Goal: Transaction & Acquisition: Obtain resource

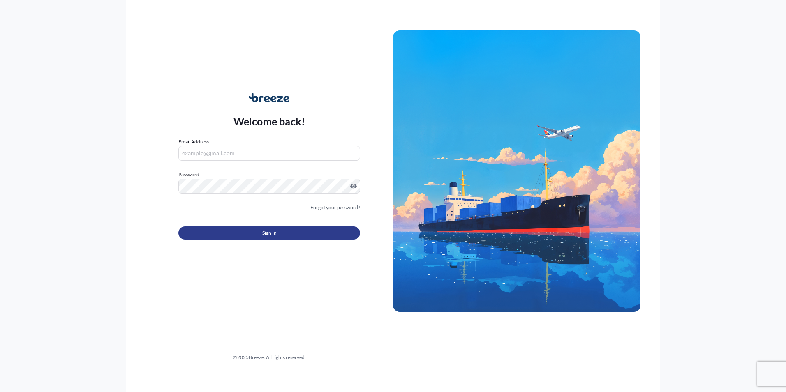
type input "[PERSON_NAME][EMAIL_ADDRESS][DOMAIN_NAME]"
click at [243, 228] on button "Sign In" at bounding box center [269, 233] width 182 height 13
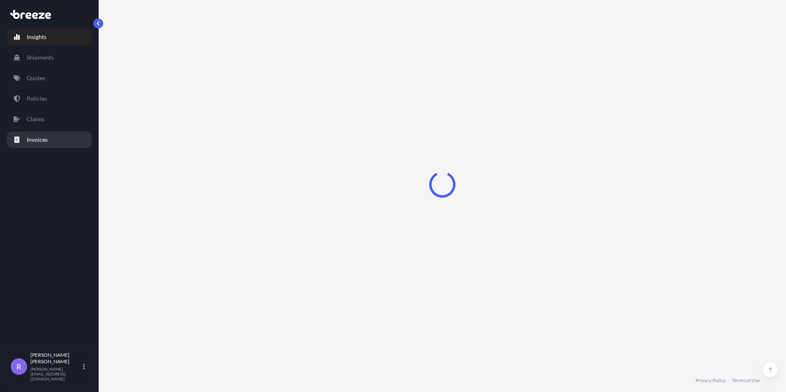
select select "2025"
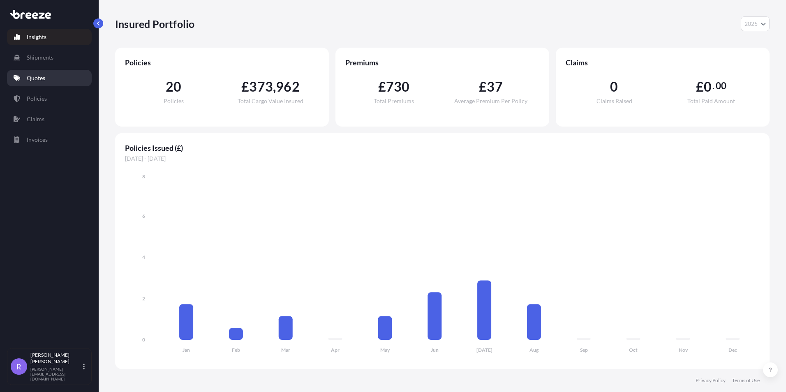
click at [64, 78] on link "Quotes" at bounding box center [49, 78] width 85 height 16
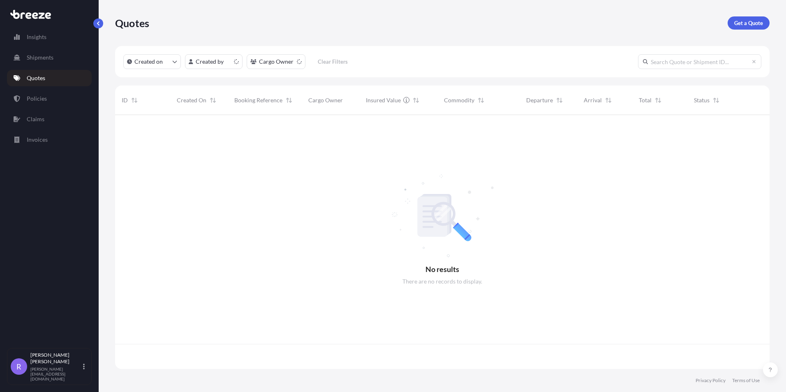
scroll to position [252, 648]
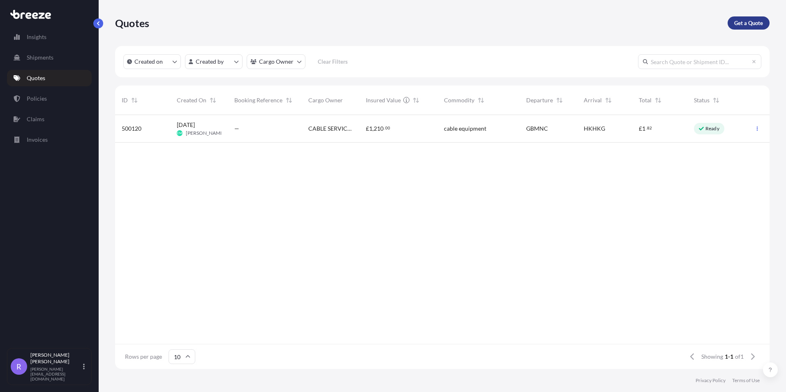
click at [743, 22] on p "Get a Quote" at bounding box center [748, 23] width 29 height 8
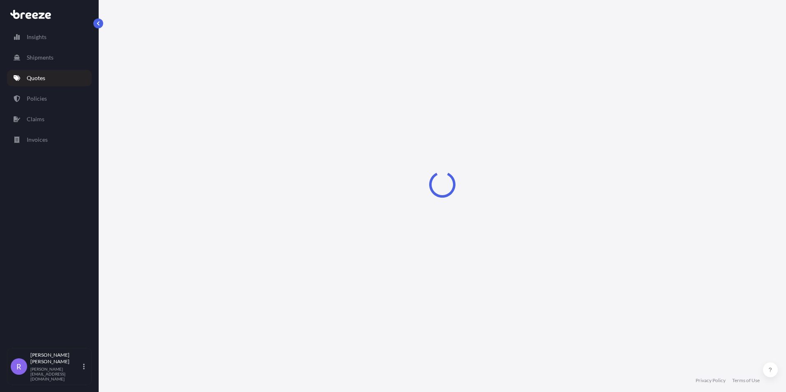
select select "Road"
select select "Sea"
select select "1"
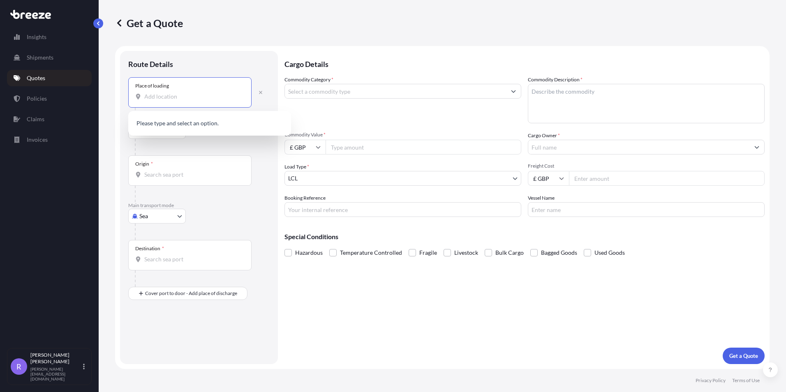
click at [172, 96] on input "Place of loading" at bounding box center [192, 97] width 97 height 8
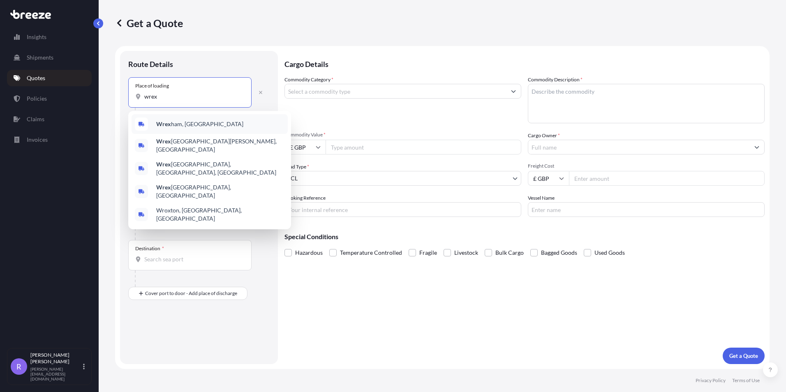
click at [196, 123] on div "Wrex ham, [GEOGRAPHIC_DATA]" at bounding box center [210, 124] width 156 height 20
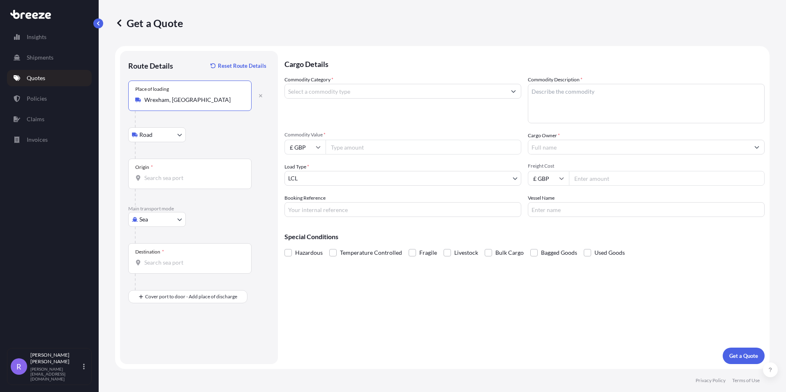
type input "Wrexham, [GEOGRAPHIC_DATA]"
click at [164, 177] on input "Origin *" at bounding box center [192, 178] width 97 height 8
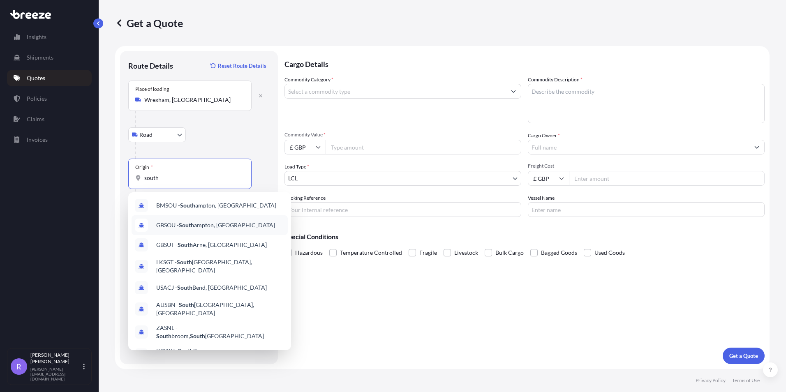
click at [228, 225] on span "GBSOU - [GEOGRAPHIC_DATA], [GEOGRAPHIC_DATA]" at bounding box center [215, 225] width 119 height 8
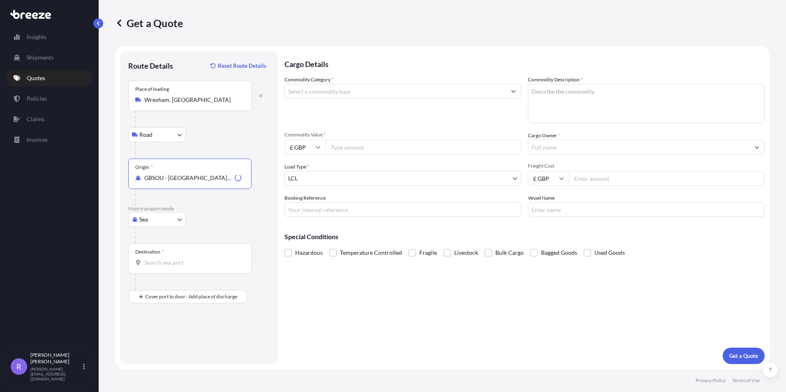
type input "GBSOU - [GEOGRAPHIC_DATA], [GEOGRAPHIC_DATA]"
click at [153, 268] on div "Destination *" at bounding box center [189, 258] width 123 height 30
click at [153, 267] on input "Destination *" at bounding box center [192, 263] width 97 height 8
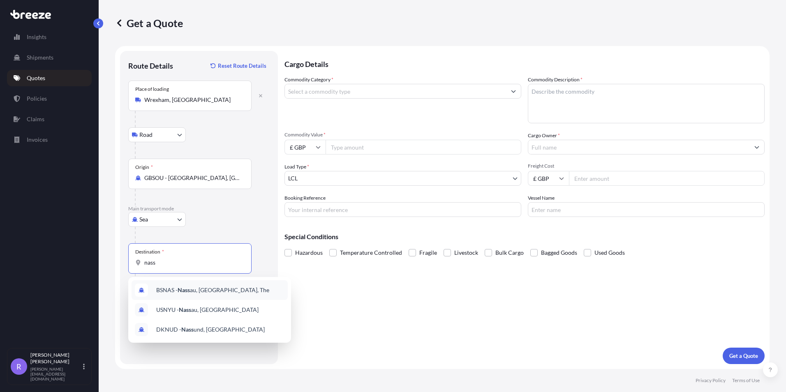
click at [233, 289] on span "BSNAS - Nass au, [GEOGRAPHIC_DATA], The" at bounding box center [212, 290] width 113 height 8
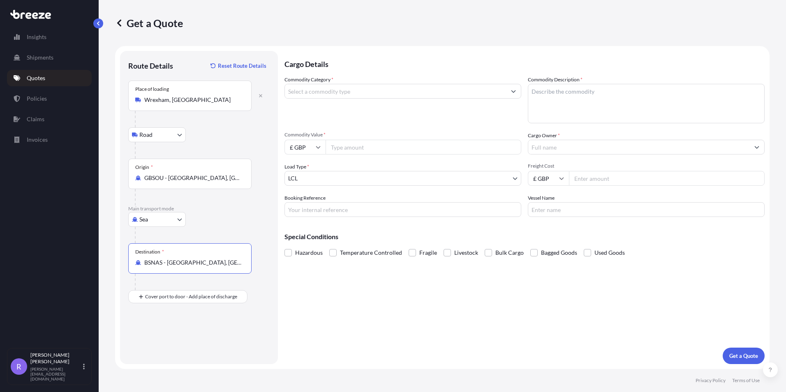
type input "BSNAS - [GEOGRAPHIC_DATA], [GEOGRAPHIC_DATA], The"
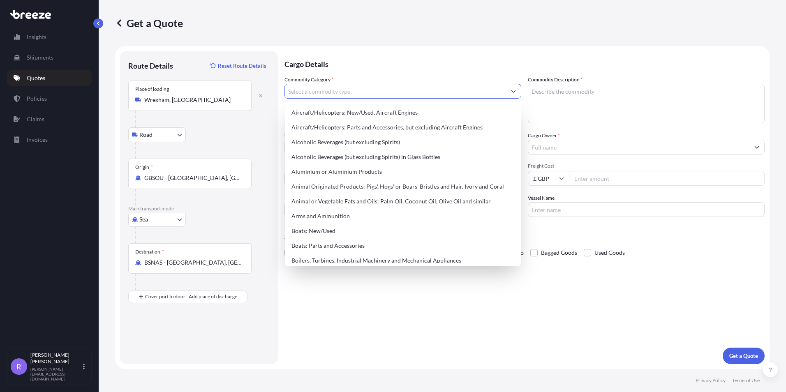
click at [338, 88] on input "Commodity Category *" at bounding box center [395, 91] width 221 height 15
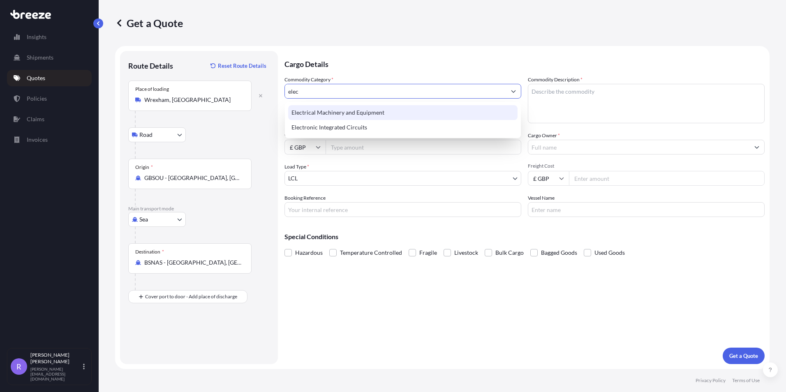
click at [370, 115] on div "Electrical Machinery and Equipment" at bounding box center [402, 112] width 229 height 15
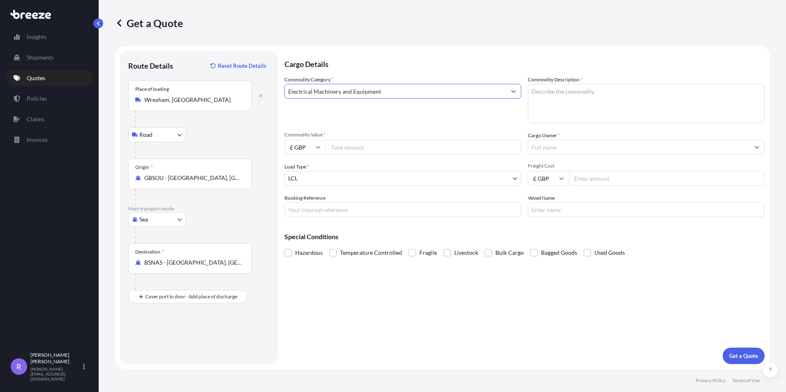
type input "Electrical Machinery and Equipment"
click at [589, 96] on textarea "Commodity Description *" at bounding box center [646, 103] width 237 height 39
type textarea "CABLE ACCESSORIES"
click at [377, 152] on input "Commodity Value *" at bounding box center [424, 147] width 196 height 15
type input "3620.00"
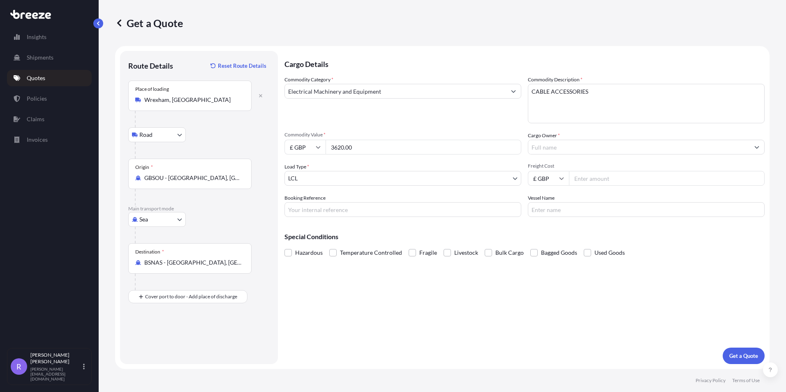
click at [557, 147] on input "Cargo Owner *" at bounding box center [638, 147] width 221 height 15
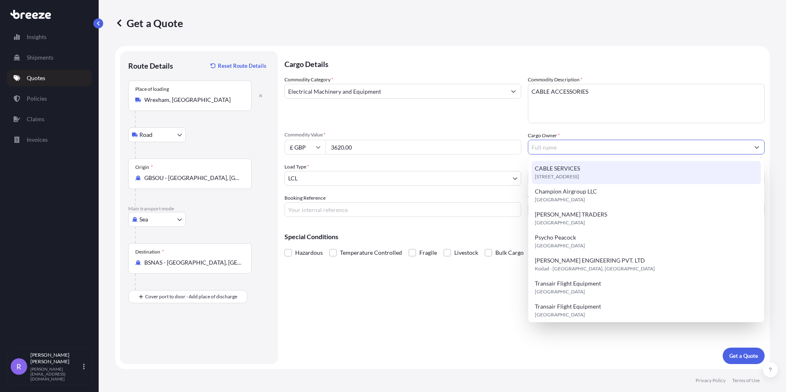
click at [562, 167] on span "CABLE SERVICES" at bounding box center [557, 168] width 45 height 8
type input "CABLE SERVICES"
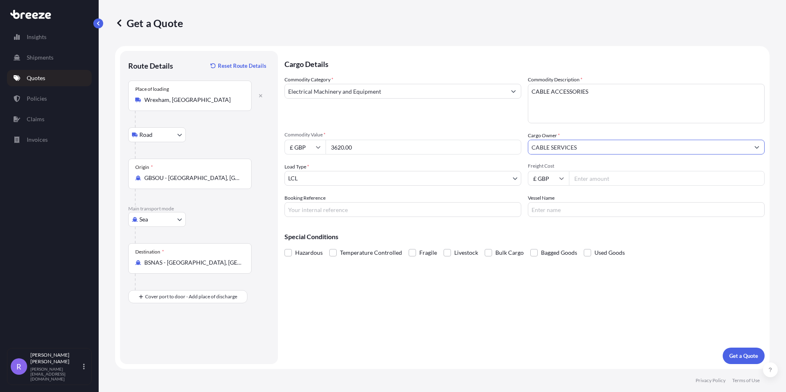
click at [322, 206] on input "Booking Reference" at bounding box center [403, 209] width 237 height 15
type input "EXP69464"
click at [604, 202] on input "Vessel Name" at bounding box center [646, 209] width 237 height 15
type input "NYK ROMULUS"
click at [575, 300] on div "Cargo Details Commodity Category * Electrical Machinery and Equipment Commodity…" at bounding box center [525, 207] width 480 height 313
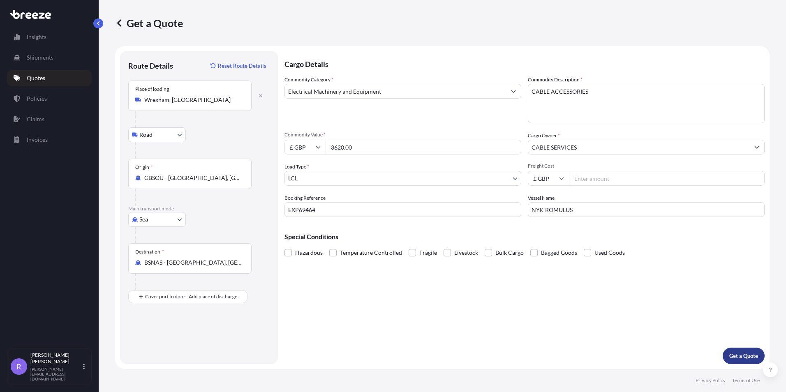
click at [740, 357] on p "Get a Quote" at bounding box center [743, 356] width 29 height 8
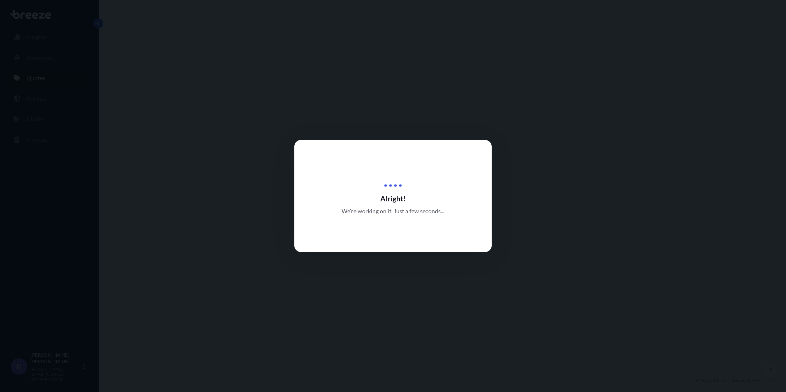
select select "Road"
select select "Sea"
select select "1"
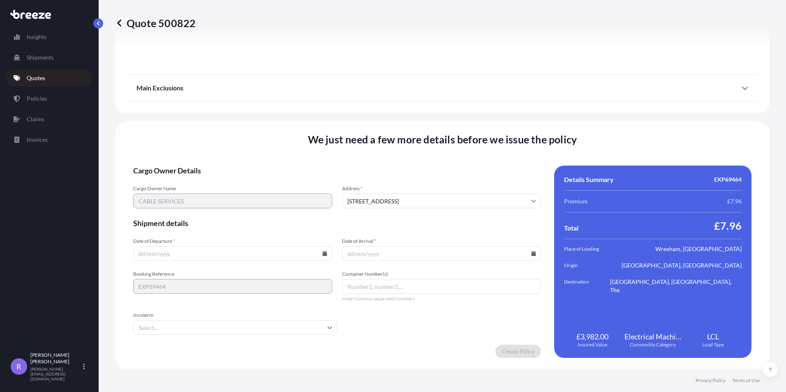
scroll to position [970, 0]
click at [297, 254] on input "Date of Departure *" at bounding box center [232, 253] width 199 height 15
click at [319, 254] on input "Date of Departure *" at bounding box center [232, 253] width 199 height 15
click at [323, 252] on icon at bounding box center [325, 253] width 5 height 5
click at [195, 164] on button "7" at bounding box center [193, 164] width 13 height 13
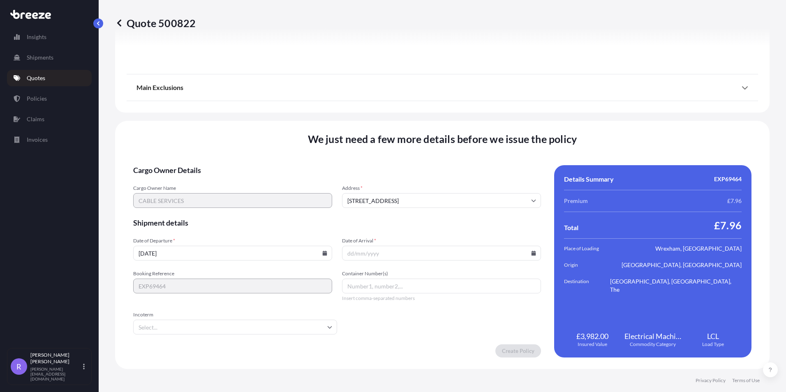
type input "[DATE]"
click at [532, 255] on icon at bounding box center [534, 253] width 5 height 5
click at [493, 113] on icon at bounding box center [494, 114] width 3 height 5
click at [479, 181] on button "15" at bounding box center [476, 180] width 13 height 13
type input "[DATE]"
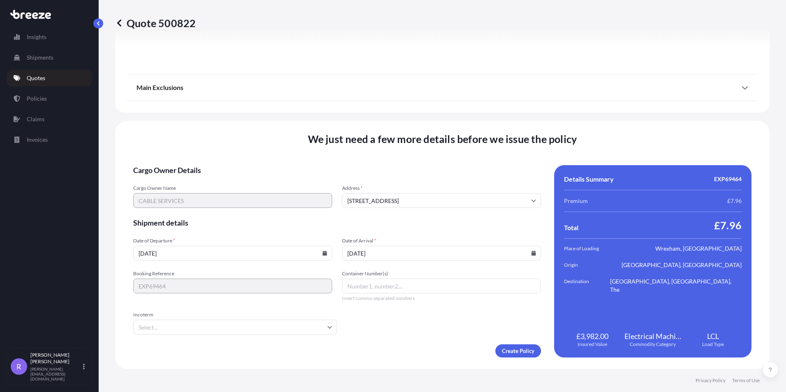
click at [413, 325] on form "Cargo Owner Details Cargo Owner Name CABLE SERVICES Address * [GEOGRAPHIC_DATA]…" at bounding box center [337, 261] width 408 height 192
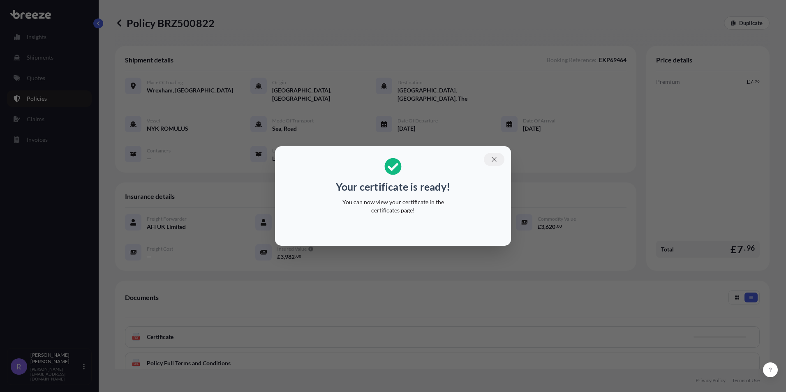
click at [492, 163] on button "button" at bounding box center [494, 159] width 21 height 13
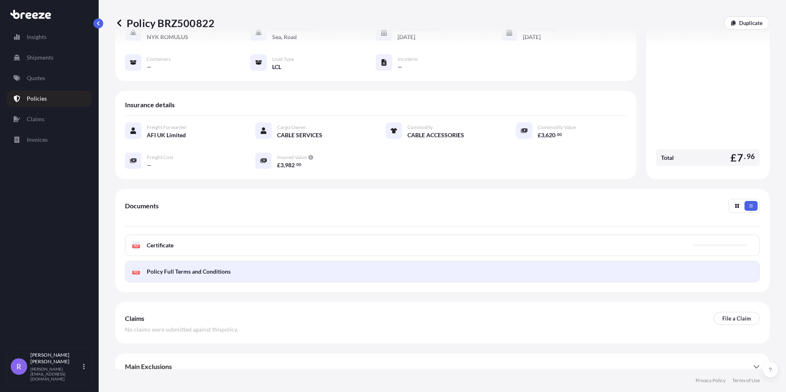
scroll to position [94, 0]
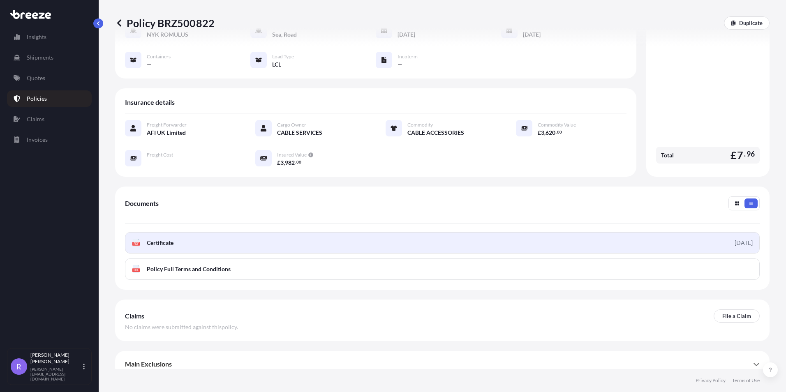
click at [487, 239] on link "PDF Certificate [DATE]" at bounding box center [442, 242] width 635 height 21
